Goal: Navigation & Orientation: Go to known website

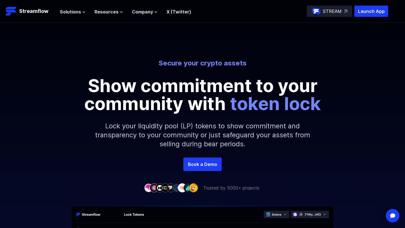
click at [346, 11] on img at bounding box center [345, 11] width 3 height 3
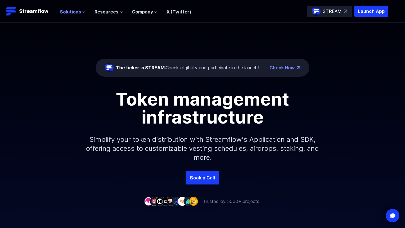
click at [80, 10] on button "Solutions" at bounding box center [73, 11] width 26 height 7
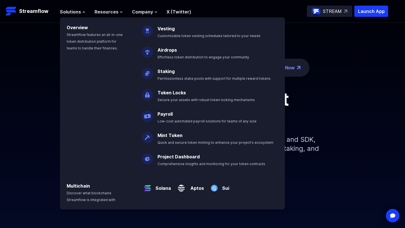
click at [152, 95] on img at bounding box center [147, 93] width 11 height 16
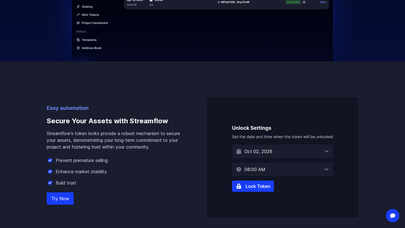
scroll to position [280, 0]
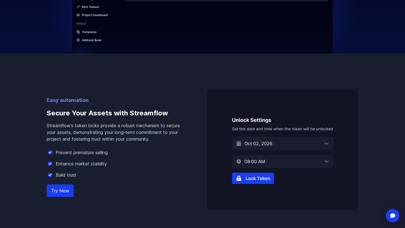
click at [260, 178] on img at bounding box center [282, 150] width 151 height 120
click at [67, 188] on link "Try Now" at bounding box center [60, 191] width 27 height 12
